Goal: Task Accomplishment & Management: Use online tool/utility

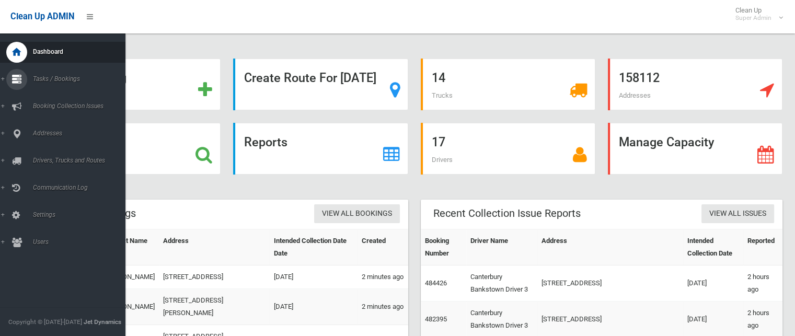
click at [63, 83] on link "Tasks / Bookings" at bounding box center [66, 79] width 133 height 21
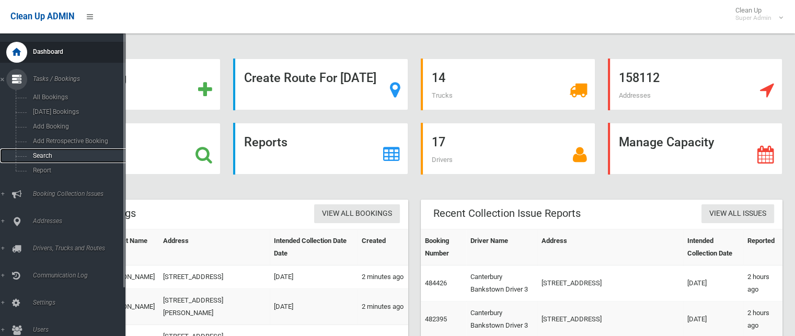
click at [47, 156] on span "Search" at bounding box center [77, 155] width 95 height 7
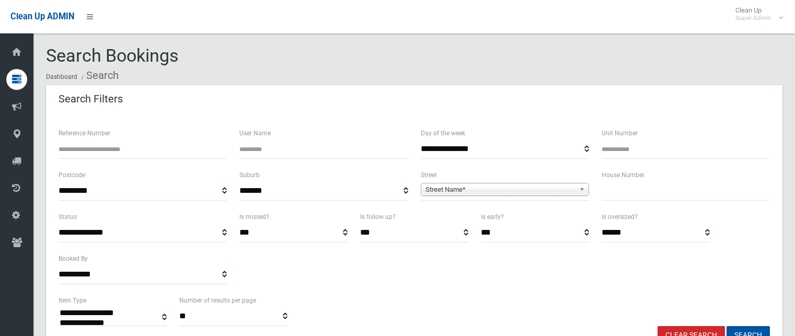
select select
click at [157, 152] on input "Reference Number" at bounding box center [143, 149] width 168 height 19
click at [105, 155] on input "Reference Number" at bounding box center [143, 149] width 168 height 19
click at [136, 149] on input "Reference Number" at bounding box center [143, 149] width 168 height 19
type input "******"
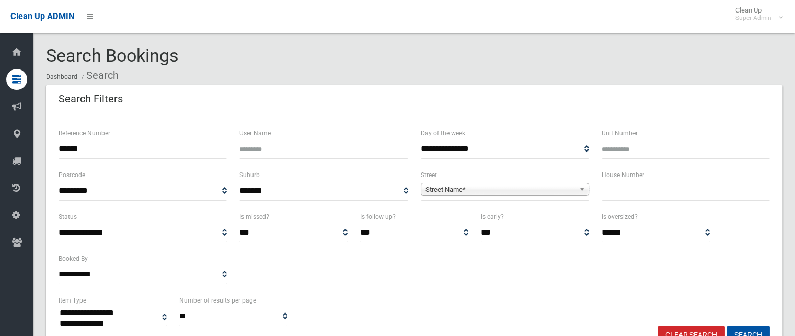
click at [727, 326] on button "Search" at bounding box center [748, 335] width 43 height 19
select select
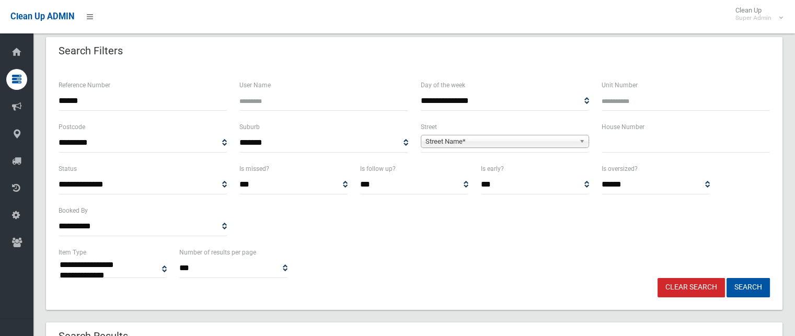
scroll to position [198, 0]
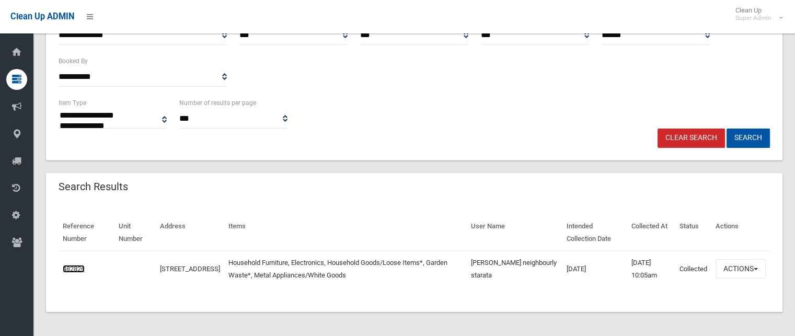
click at [79, 267] on link "482826" at bounding box center [74, 269] width 22 height 8
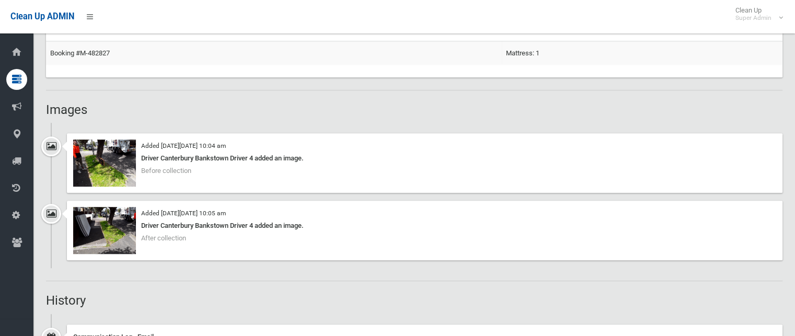
scroll to position [784, 0]
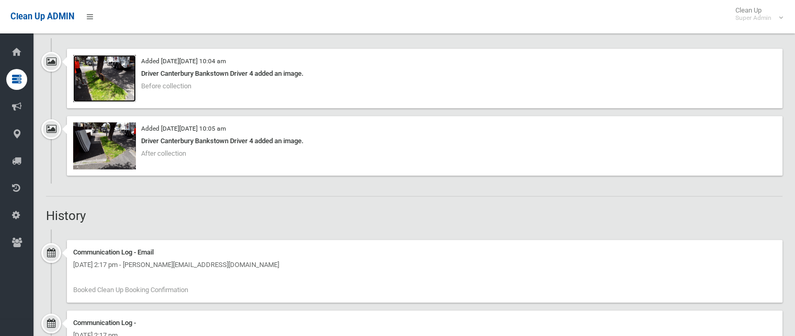
click at [121, 88] on img at bounding box center [104, 78] width 63 height 47
click at [121, 147] on img at bounding box center [104, 145] width 63 height 47
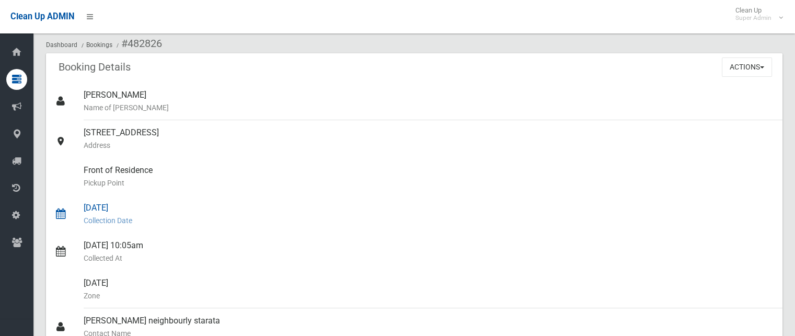
scroll to position [0, 0]
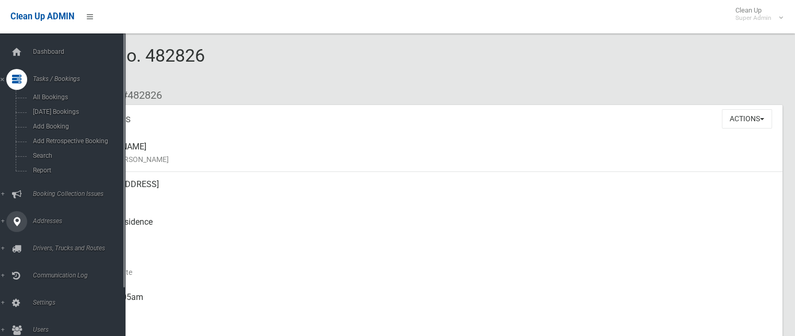
click at [54, 224] on span "Addresses" at bounding box center [82, 221] width 104 height 7
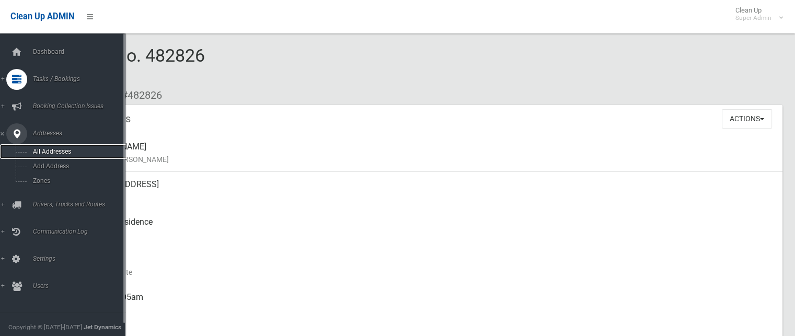
click at [47, 156] on link "All Addresses" at bounding box center [66, 151] width 133 height 15
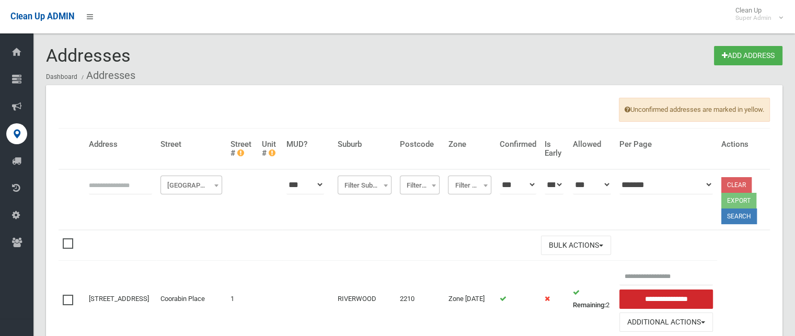
click at [125, 178] on input "text" at bounding box center [120, 184] width 63 height 19
type input "*******"
click button at bounding box center [0, 0] width 0 height 0
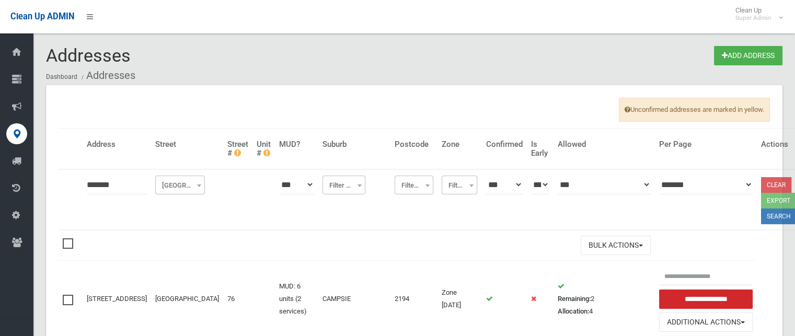
click at [581, 268] on td "Remaining: 2 Allocation: 4" at bounding box center [604, 299] width 101 height 77
